Goal: Task Accomplishment & Management: Use online tool/utility

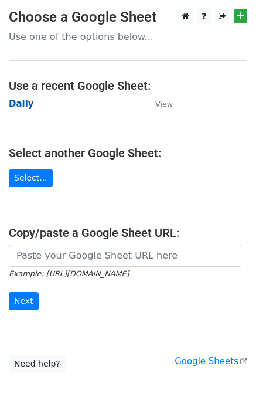
click at [22, 103] on strong "Daily" at bounding box center [21, 104] width 25 height 11
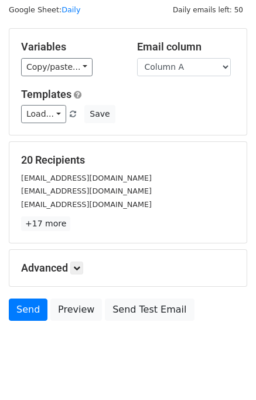
scroll to position [54, 0]
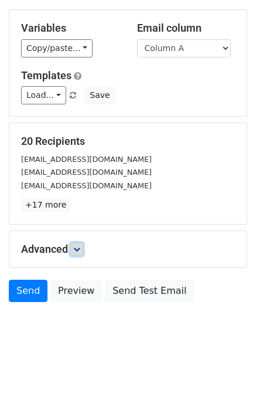
click at [83, 246] on link at bounding box center [76, 249] width 13 height 13
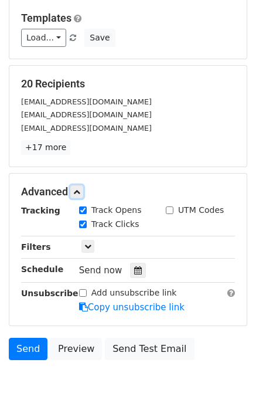
scroll to position [158, 0]
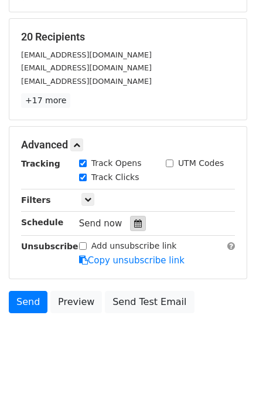
click at [134, 222] on icon at bounding box center [138, 223] width 8 height 8
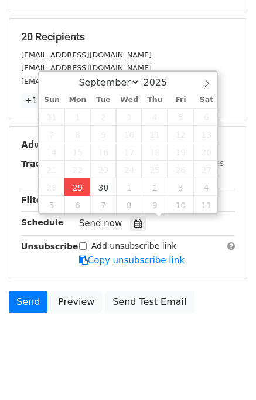
type input "2025-09-29 12:14"
type input "14"
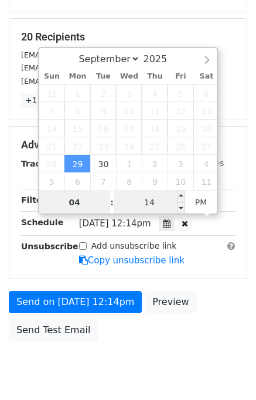
type input "04"
type input "2025-09-29 16:14"
click at [136, 203] on input "14" at bounding box center [150, 202] width 72 height 23
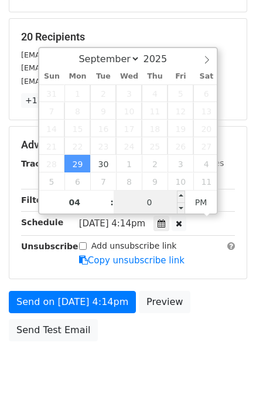
type input "00"
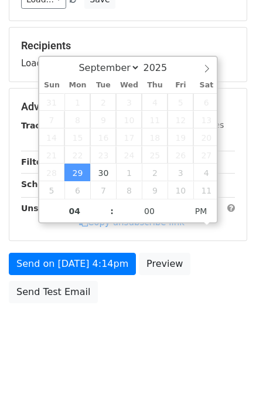
type input "2025-09-29 16:00"
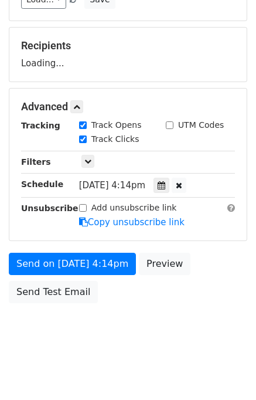
click at [208, 315] on body "New Campaign Daily emails left: 50 Google Sheet: Daily Variables Copy/paste... …" at bounding box center [128, 107] width 256 height 497
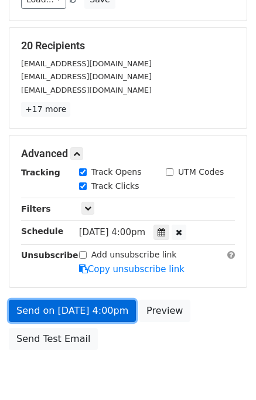
click at [115, 304] on link "Send on Sep 29 at 4:00pm" at bounding box center [72, 311] width 127 height 22
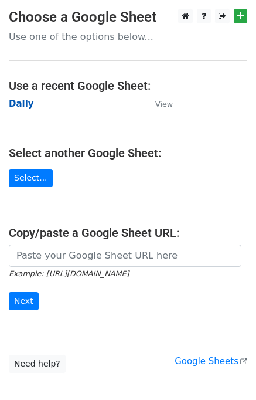
click at [21, 104] on strong "Daily" at bounding box center [21, 104] width 25 height 11
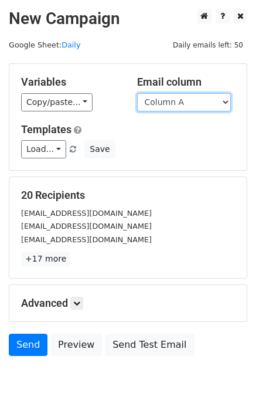
drag, startPoint x: 188, startPoint y: 99, endPoint x: 188, endPoint y: 110, distance: 11.1
click at [188, 101] on select "Column A Column B Column C Column D Column E" at bounding box center [184, 102] width 94 height 18
select select "Column B"
click at [137, 93] on select "Column A Column B Column C Column D Column E" at bounding box center [184, 102] width 94 height 18
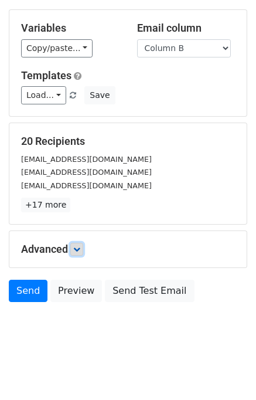
click at [80, 251] on icon at bounding box center [76, 249] width 7 height 7
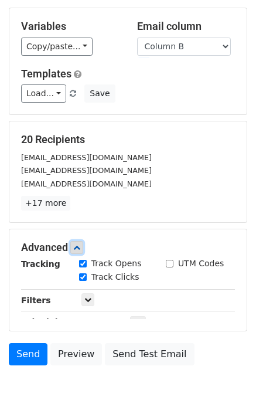
scroll to position [146, 0]
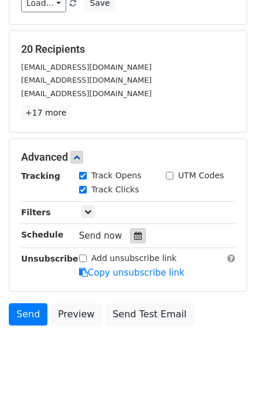
click at [134, 236] on icon at bounding box center [138, 236] width 8 height 8
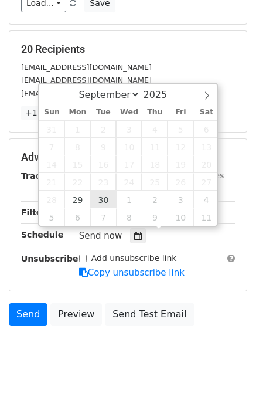
type input "2025-09-30 12:00"
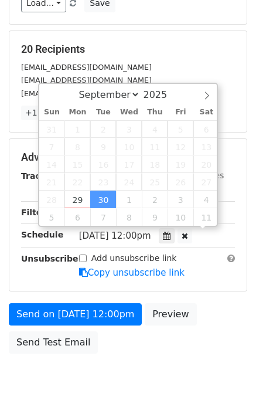
scroll to position [0, 0]
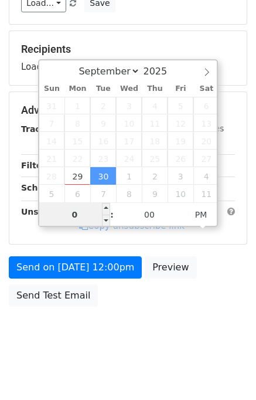
type input "05"
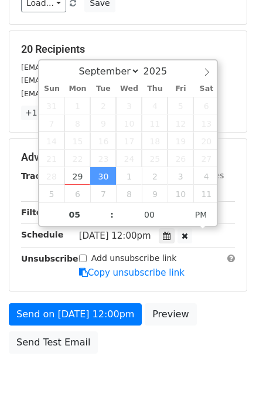
type input "2025-09-30 17:00"
drag, startPoint x: 237, startPoint y: 320, endPoint x: 230, endPoint y: 320, distance: 7.0
click at [233, 320] on div "Send on Sep 30 at 12:00pm Preview Send Test Email" at bounding box center [128, 331] width 256 height 56
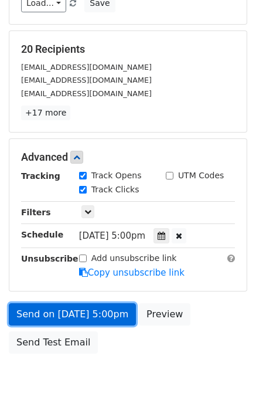
click at [92, 308] on link "Send on Sep 30 at 5:00pm" at bounding box center [72, 314] width 127 height 22
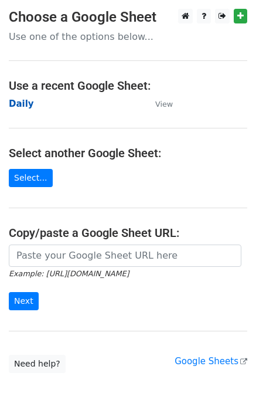
click at [24, 108] on strong "Daily" at bounding box center [21, 104] width 25 height 11
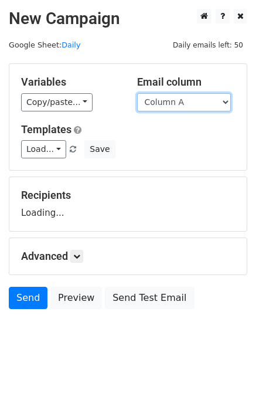
click at [178, 101] on select "Column A Column B Column C Column D Column E" at bounding box center [184, 102] width 94 height 18
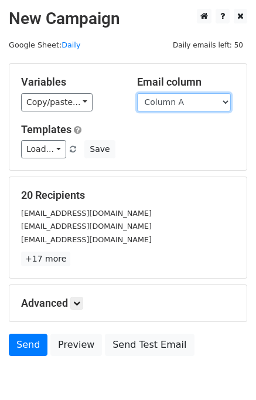
click at [185, 104] on select "Column A Column B Column C Column D Column E" at bounding box center [184, 102] width 94 height 18
select select "Column C"
click at [137, 93] on select "Column A Column B Column C Column D Column E" at bounding box center [184, 102] width 94 height 18
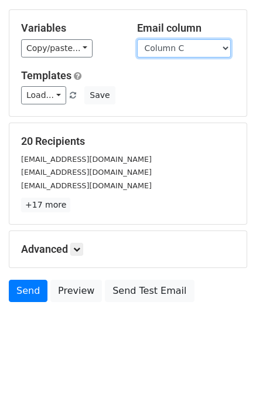
scroll to position [54, 0]
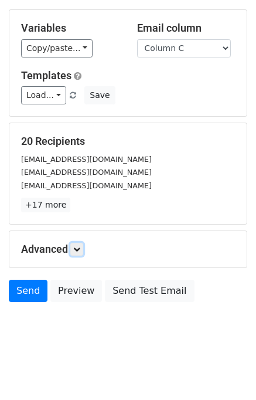
click at [80, 251] on icon at bounding box center [76, 249] width 7 height 7
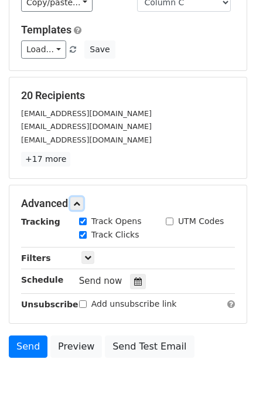
scroll to position [153, 0]
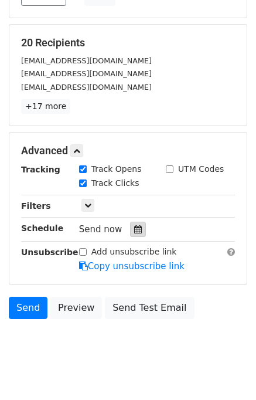
click at [138, 228] on div at bounding box center [138, 229] width 16 height 15
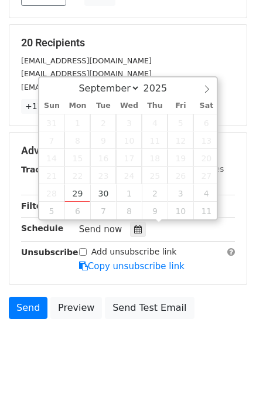
click at [134, 182] on span "24" at bounding box center [129, 176] width 26 height 18
type input "2025-10-01 12:00"
select select "9"
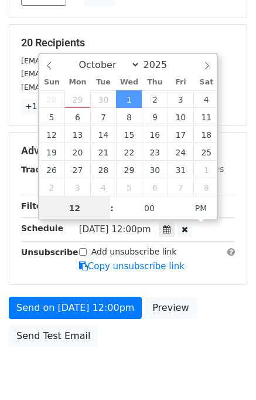
scroll to position [0, 0]
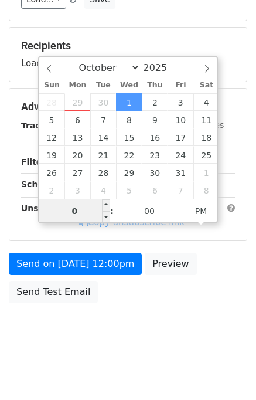
type input "06"
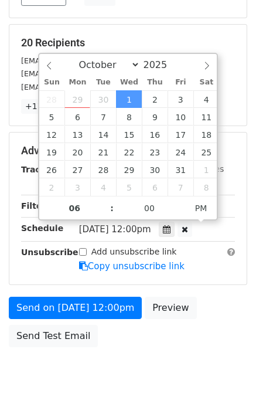
type input "2025-10-01 18:00"
click at [193, 317] on div "Send on Oct 1 at 12:00pm Preview Send Test Email" at bounding box center [128, 325] width 256 height 56
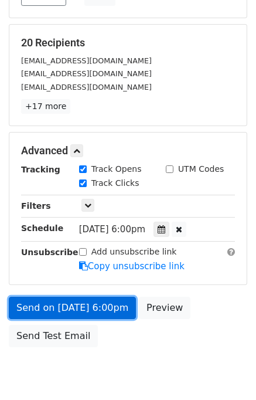
click at [76, 306] on link "Send on Oct 1 at 6:00pm" at bounding box center [72, 308] width 127 height 22
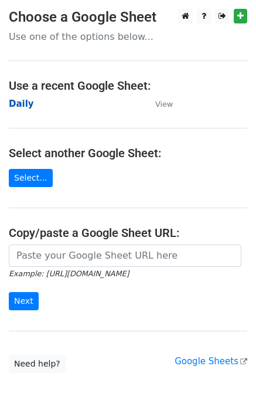
click at [26, 106] on strong "Daily" at bounding box center [21, 104] width 25 height 11
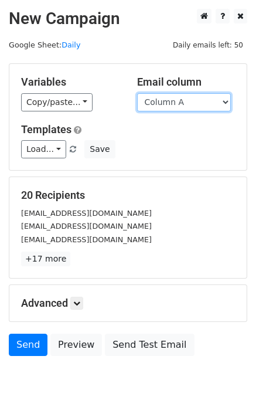
click at [160, 103] on select "Column A Column B Column C Column D Column E" at bounding box center [184, 102] width 94 height 18
select select "Column D"
click at [137, 93] on select "Column A Column B Column C Column D Column E" at bounding box center [184, 102] width 94 height 18
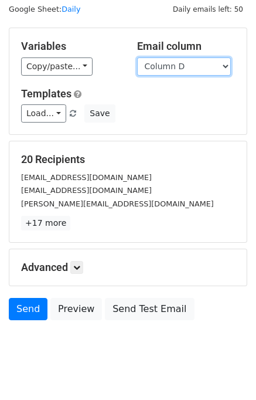
scroll to position [54, 0]
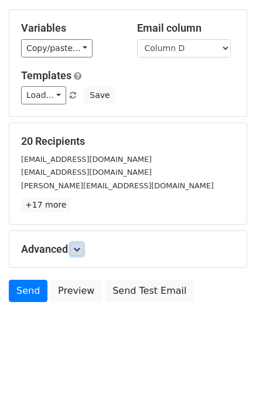
click at [80, 249] on icon at bounding box center [76, 249] width 7 height 7
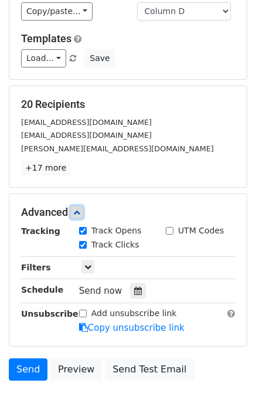
scroll to position [148, 0]
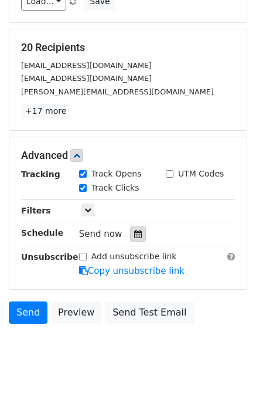
click at [134, 232] on icon at bounding box center [138, 234] width 8 height 8
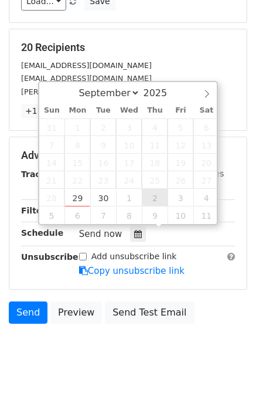
type input "2025-10-02 12:00"
select select "9"
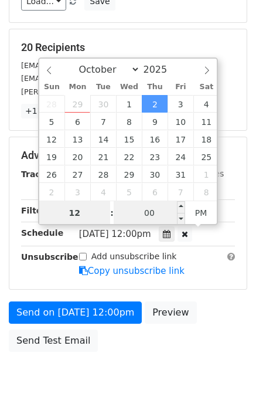
scroll to position [0, 0]
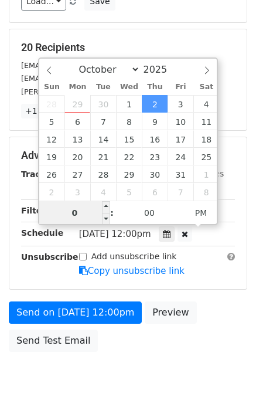
type input "07"
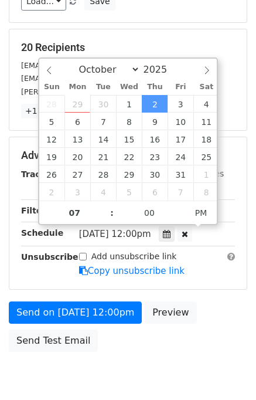
type input "2025-10-02 19:00"
click at [201, 302] on div "Send on Oct 2 at 12:00pm Preview Send Test Email" at bounding box center [128, 330] width 256 height 56
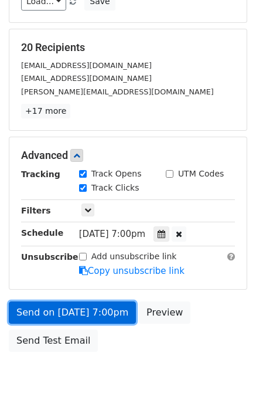
click at [93, 310] on link "Send on Oct 2 at 7:00pm" at bounding box center [72, 313] width 127 height 22
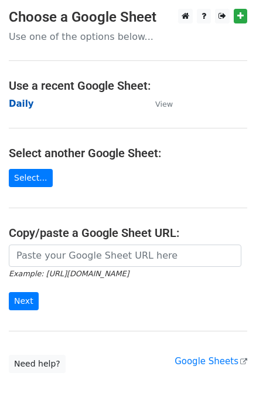
click at [25, 104] on strong "Daily" at bounding box center [21, 104] width 25 height 11
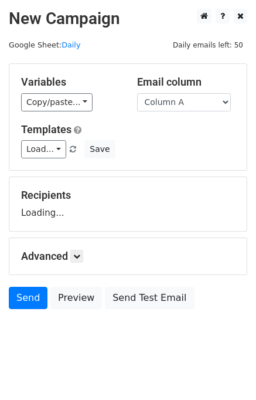
click at [158, 102] on select "Column A Column B Column C Column D Column E" at bounding box center [184, 102] width 94 height 18
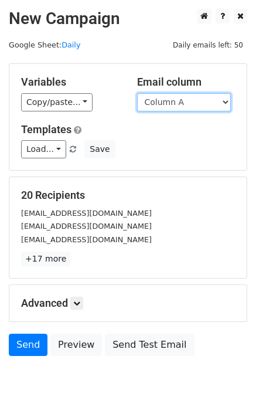
click at [158, 101] on select "Column A Column B Column C Column D Column E" at bounding box center [184, 102] width 94 height 18
select select "Column E"
click at [137, 93] on select "Column A Column B Column C Column D Column E" at bounding box center [184, 102] width 94 height 18
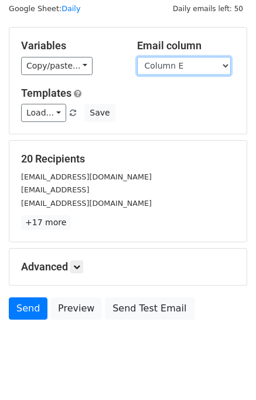
scroll to position [54, 0]
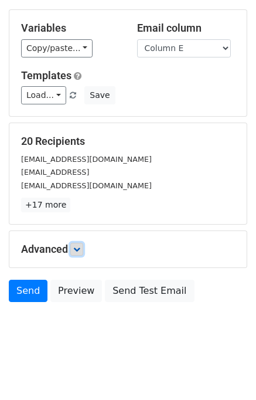
click at [79, 246] on icon at bounding box center [76, 249] width 7 height 7
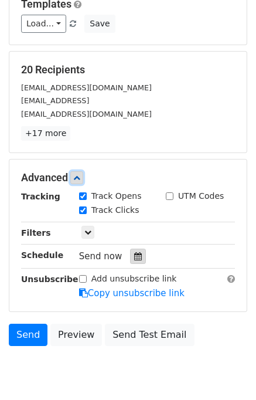
scroll to position [169, 0]
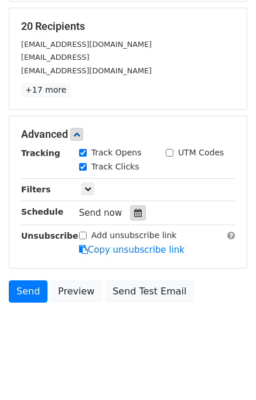
click at [134, 209] on icon at bounding box center [138, 213] width 8 height 8
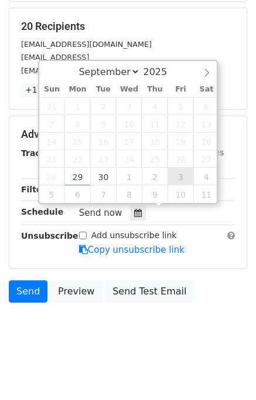
type input "[DATE] 12:00"
select select "9"
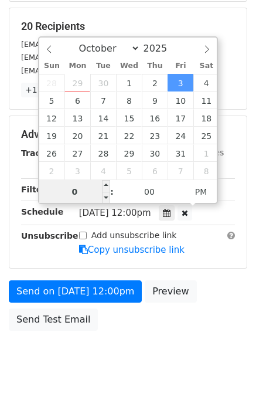
type input "08"
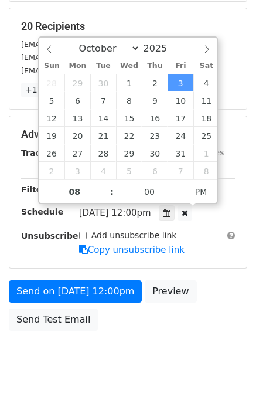
type input "[DATE] 20:00"
click at [228, 296] on div "Send on [DATE] 12:00pm Preview Send Test Email" at bounding box center [128, 308] width 256 height 56
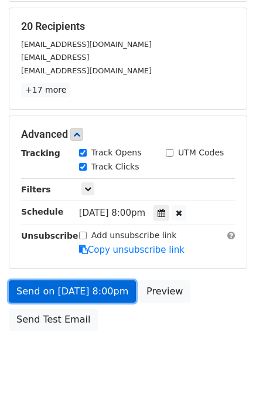
click at [93, 285] on link "Send on [DATE] 8:00pm" at bounding box center [72, 291] width 127 height 22
